Goal: Communication & Community: Answer question/provide support

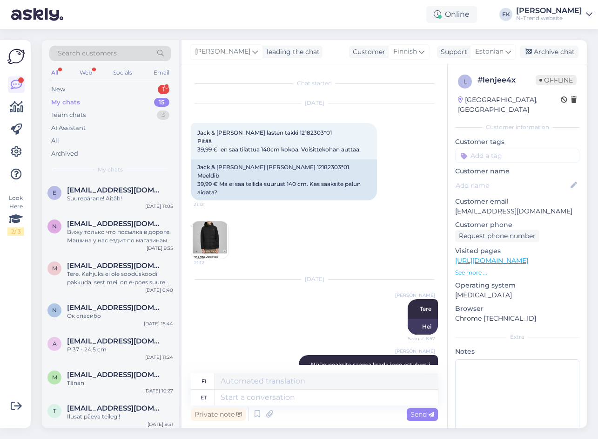
scroll to position [645, 0]
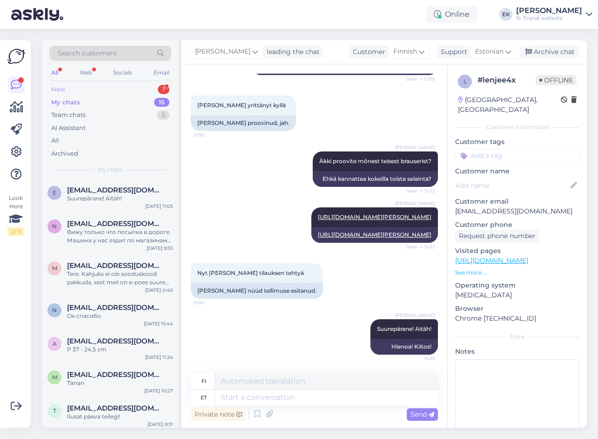
click at [63, 85] on div "New" at bounding box center [58, 89] width 14 height 9
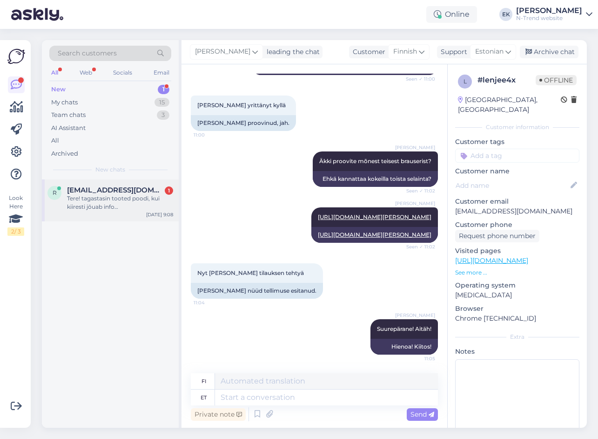
click at [120, 200] on div "Tere! tagastasin tooted poodi, kui kiiresti jõuab info [GEOGRAPHIC_DATA] osade …" at bounding box center [120, 202] width 106 height 17
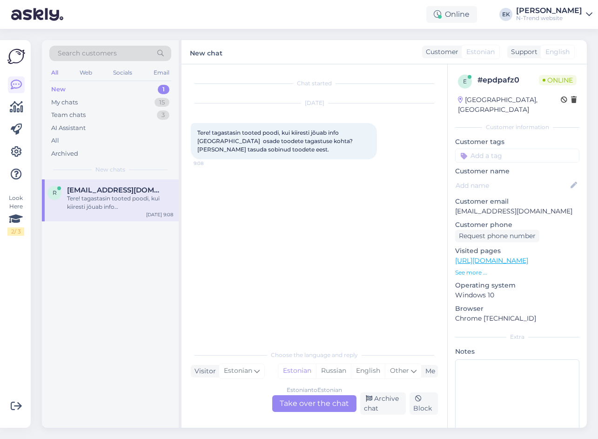
scroll to position [0, 0]
click at [301, 399] on div "Estonian to Estonian Take over the chat" at bounding box center [314, 403] width 84 height 17
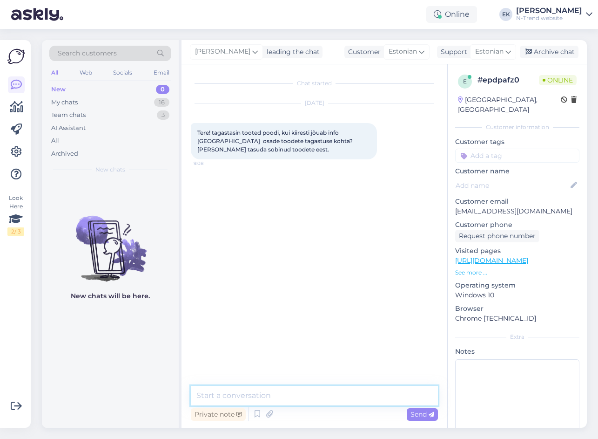
click at [269, 394] on textarea at bounding box center [314, 395] width 247 height 20
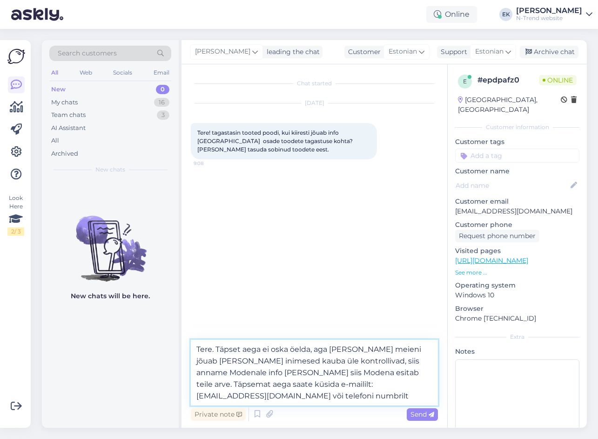
paste textarea "[PHONE_NUMBER]"
click at [252, 384] on textarea "Tere. Täpset aega ei oska öelda, aga [PERSON_NAME] meieni jõuab [PERSON_NAME] i…" at bounding box center [314, 372] width 247 height 66
click at [223, 384] on textarea "Tere. Täpset aega ei oska öelda, aga [PERSON_NAME] meieni jõuab [PERSON_NAME] i…" at bounding box center [314, 372] width 247 height 66
type textarea "Tere. Täpset aega ei oska öelda, aga [PERSON_NAME] meieni jõuab [PERSON_NAME] i…"
click at [417, 415] on span "Send" at bounding box center [423, 414] width 24 height 8
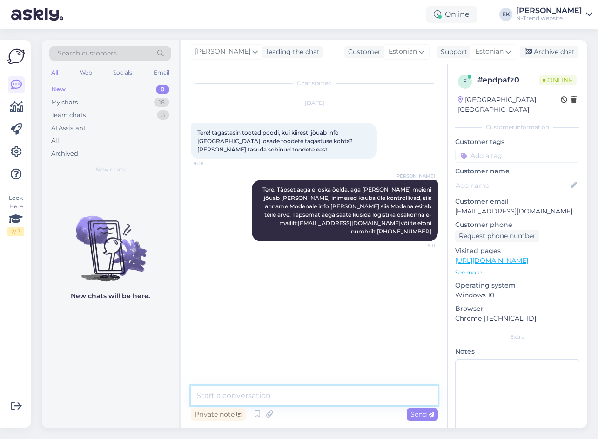
click at [240, 392] on textarea at bounding box center [314, 395] width 247 height 20
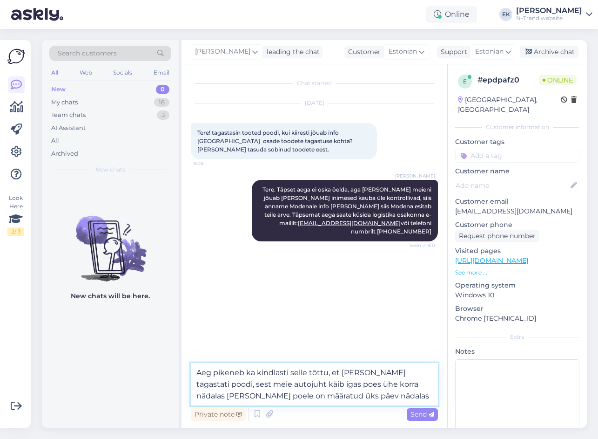
type textarea "Aeg pikeneb ka kindlasti selle tõttu, et [PERSON_NAME] tagastati poodi, sest me…"
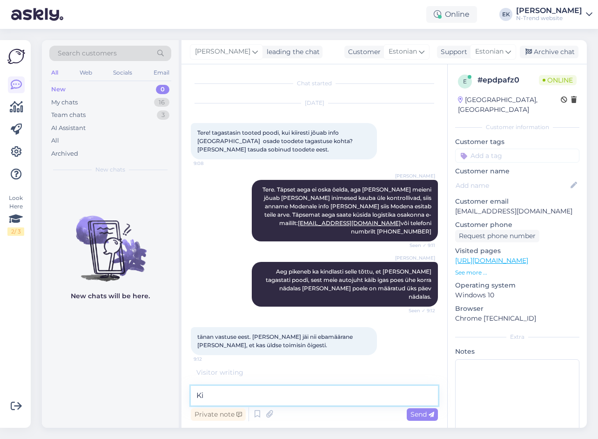
type textarea "K"
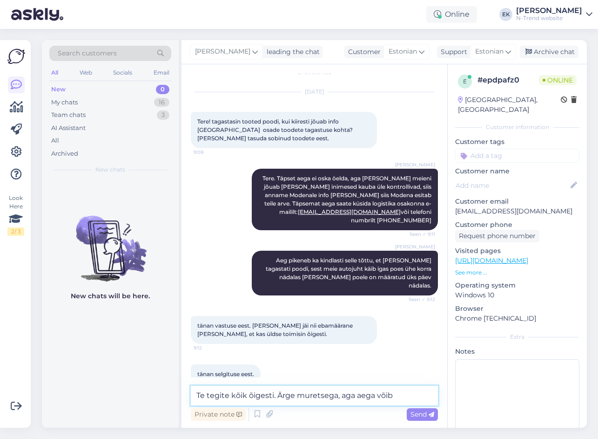
click at [336, 396] on textarea "Te tegite kõik õigesti. Ärge muretsega, aga aega võib" at bounding box center [314, 395] width 247 height 20
click at [398, 395] on textarea "Te tegite kõik õigesti. Ärge muretsege, aga aega võib" at bounding box center [314, 395] width 247 height 20
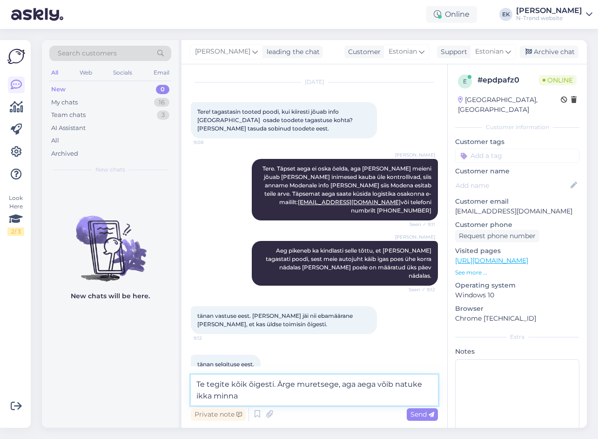
type textarea "Te tegite kõik õigesti. Ärge muretsege, aga aega võib natuke ikka minna."
